Goal: Transaction & Acquisition: Purchase product/service

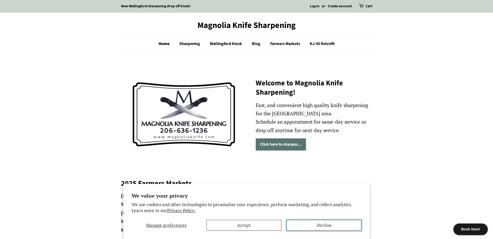
click at [318, 229] on button "Decline" at bounding box center [324, 225] width 75 height 11
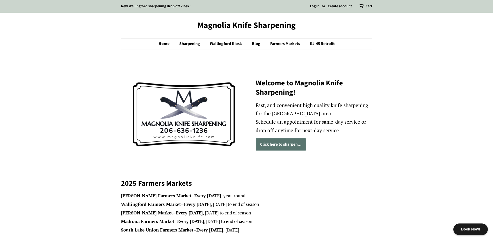
click at [280, 147] on link "Click here to sharpen..." at bounding box center [281, 145] width 50 height 12
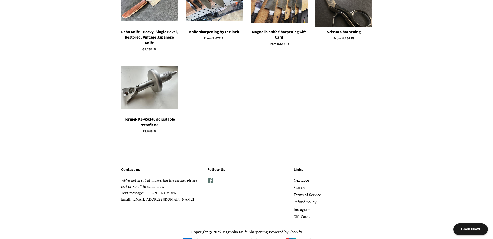
scroll to position [130, 0]
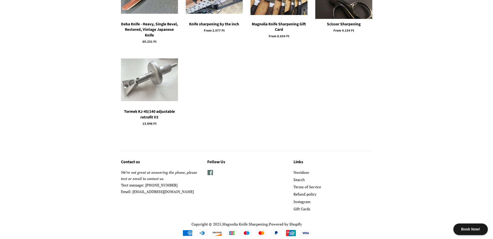
click at [163, 83] on img at bounding box center [149, 80] width 57 height 43
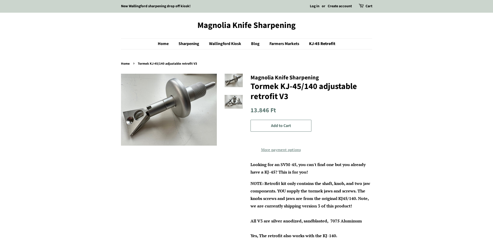
click at [231, 104] on img at bounding box center [234, 102] width 18 height 14
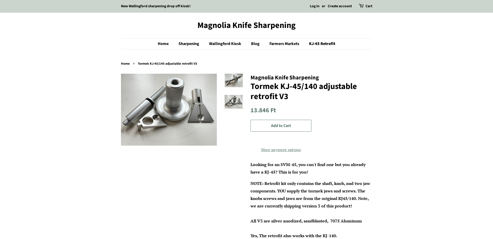
click at [237, 80] on img at bounding box center [234, 81] width 18 height 14
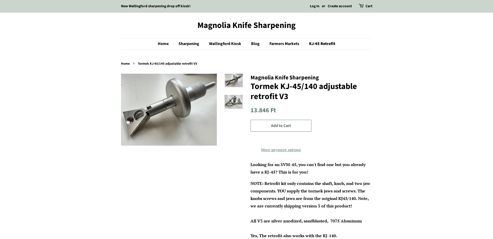
click at [238, 99] on img at bounding box center [234, 102] width 18 height 14
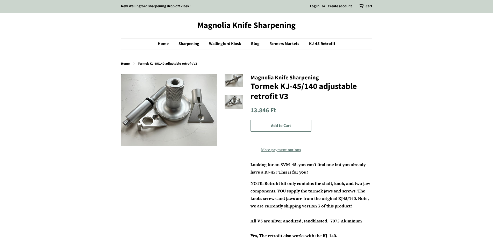
click at [237, 78] on img at bounding box center [234, 81] width 18 height 14
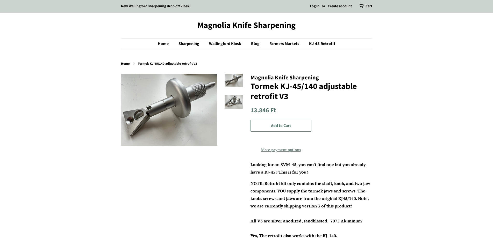
click at [234, 99] on img at bounding box center [234, 102] width 18 height 14
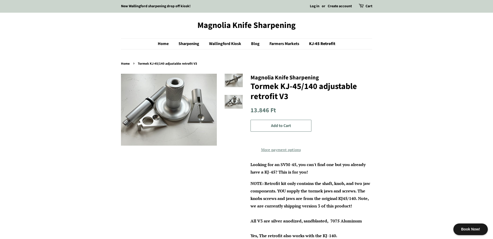
click at [237, 86] on img at bounding box center [234, 81] width 18 height 14
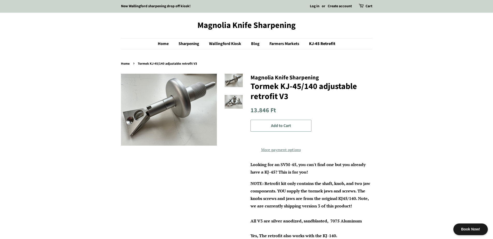
click at [290, 123] on span "Add to Cart" at bounding box center [281, 126] width 20 height 6
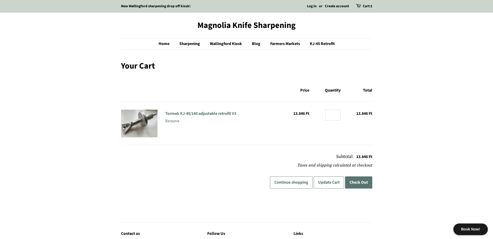
click at [354, 184] on button "Check Out" at bounding box center [358, 183] width 27 height 12
click at [362, 183] on button "Check Out" at bounding box center [358, 183] width 27 height 12
